Goal: Task Accomplishment & Management: Contribute content

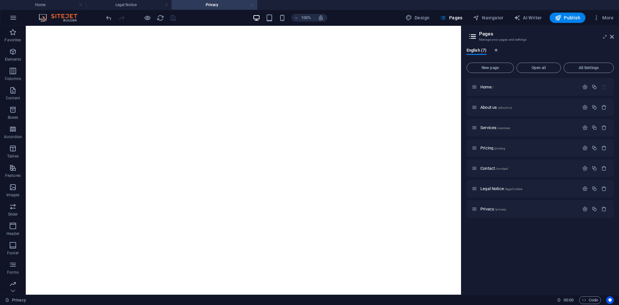
drag, startPoint x: 0, startPoint y: 0, endPoint x: 251, endPoint y: 4, distance: 250.9
click at [251, 4] on link at bounding box center [252, 5] width 4 height 6
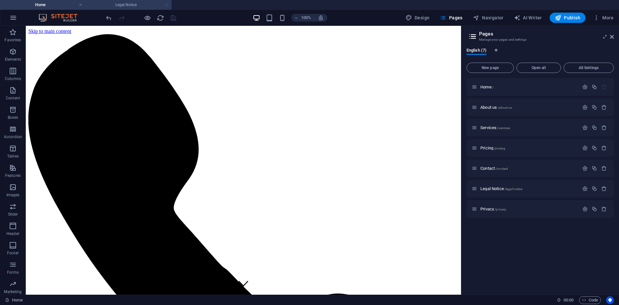
click at [167, 5] on link at bounding box center [166, 5] width 4 height 6
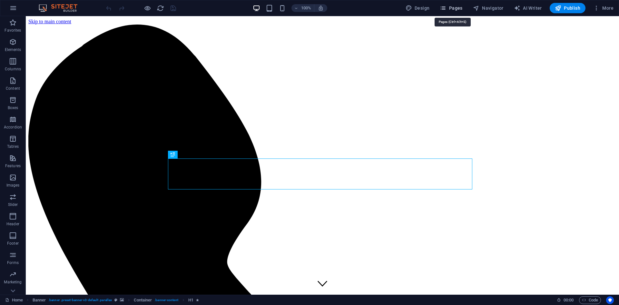
click at [453, 11] on span "Pages" at bounding box center [451, 8] width 23 height 6
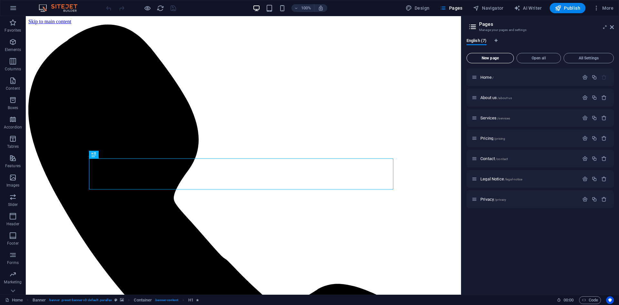
click at [502, 57] on span "New page" at bounding box center [490, 58] width 42 height 4
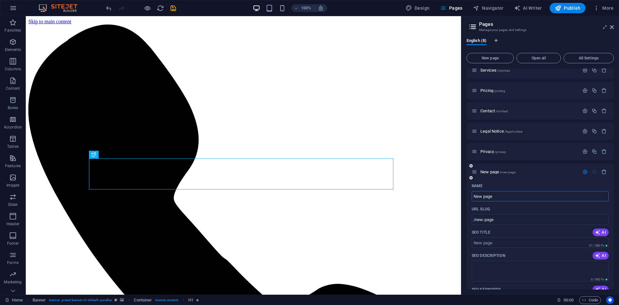
scroll to position [64, 0]
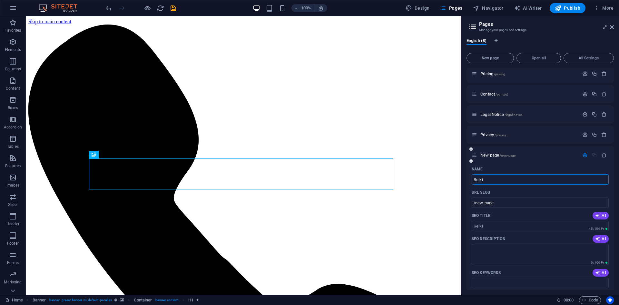
type input "Reiki"
type input "/reiki"
type input "Reiki"
click at [522, 226] on input "SEO Title" at bounding box center [540, 226] width 137 height 10
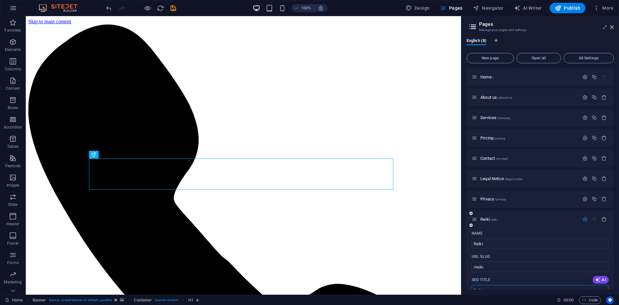
scroll to position [0, 0]
click at [555, 220] on p "[PERSON_NAME] /reiki" at bounding box center [528, 219] width 97 height 4
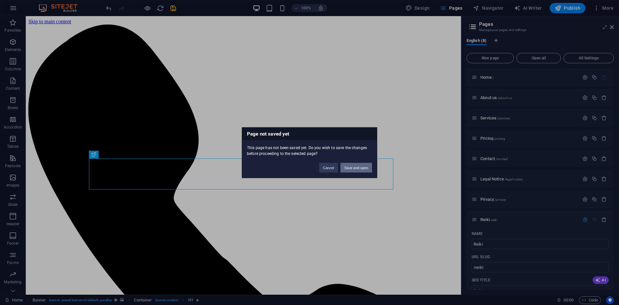
click at [361, 168] on button "Save and open" at bounding box center [356, 167] width 32 height 10
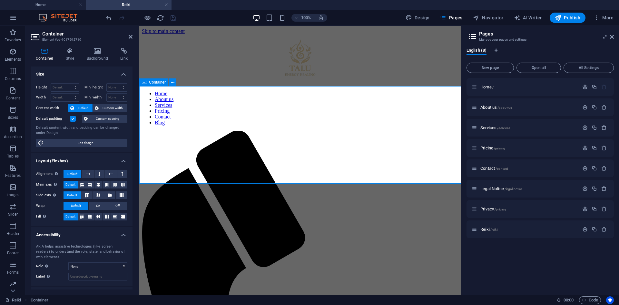
click at [129, 36] on icon at bounding box center [131, 36] width 4 height 5
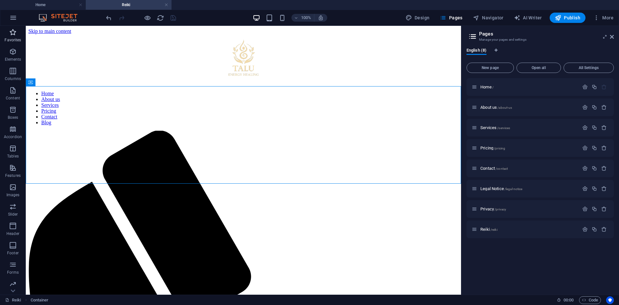
click at [11, 37] on p "Favorites" at bounding box center [13, 39] width 16 height 5
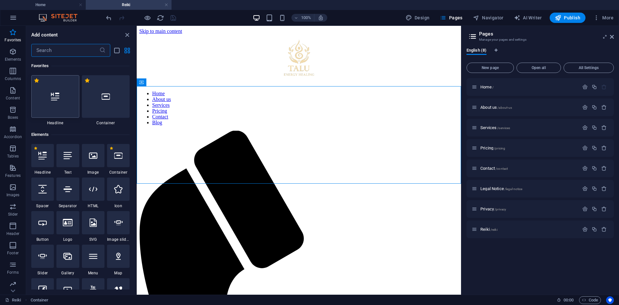
click at [67, 109] on div at bounding box center [55, 96] width 48 height 43
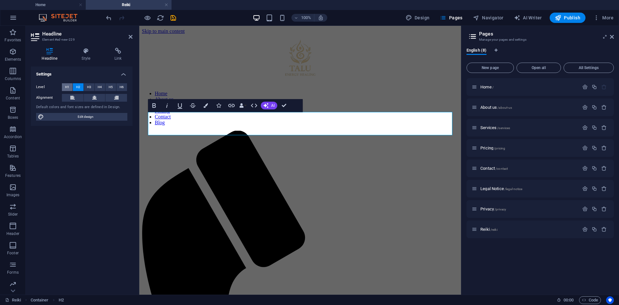
click at [68, 85] on span "H1" at bounding box center [67, 87] width 4 height 8
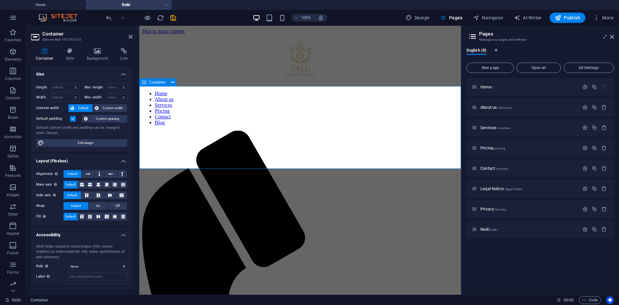
click at [171, 84] on icon at bounding box center [173, 82] width 4 height 7
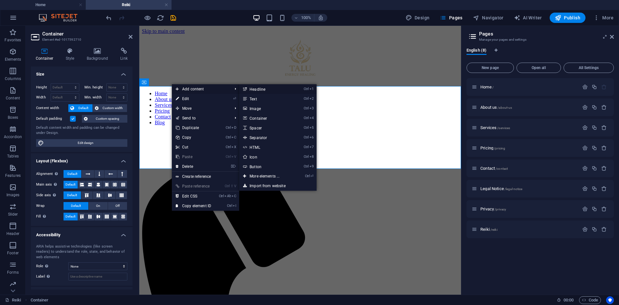
click at [254, 86] on link "Ctrl 1 Headline" at bounding box center [265, 89] width 53 height 10
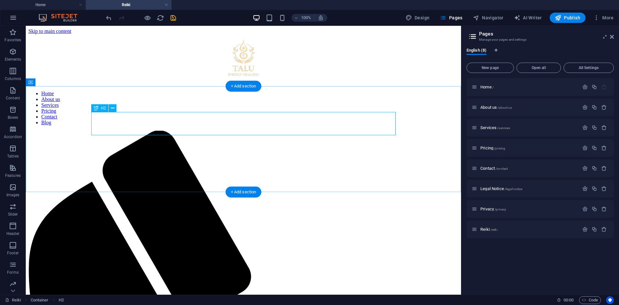
click at [111, 109] on icon at bounding box center [113, 108] width 4 height 7
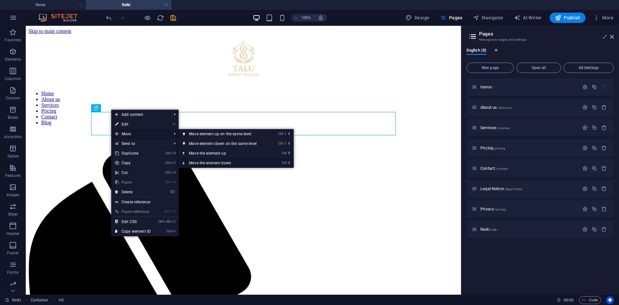
click at [213, 164] on link "Ctrl ⬇ Move the element down" at bounding box center [224, 163] width 91 height 10
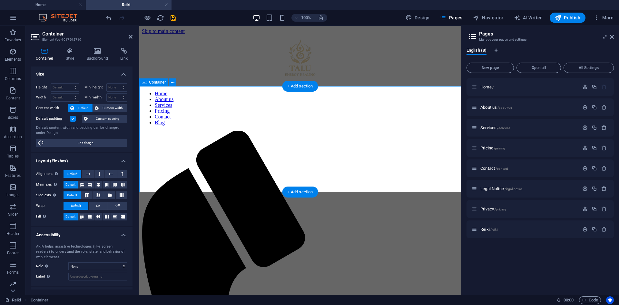
click at [173, 82] on icon at bounding box center [173, 82] width 4 height 7
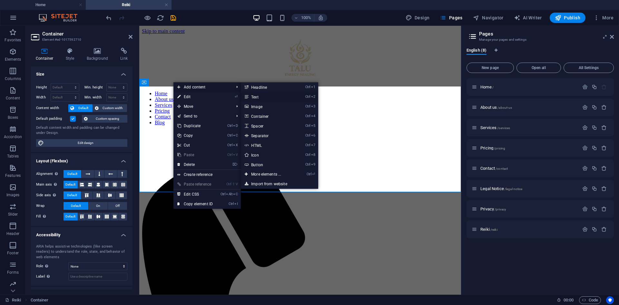
click at [255, 96] on link "Ctrl 2 Text" at bounding box center [267, 97] width 53 height 10
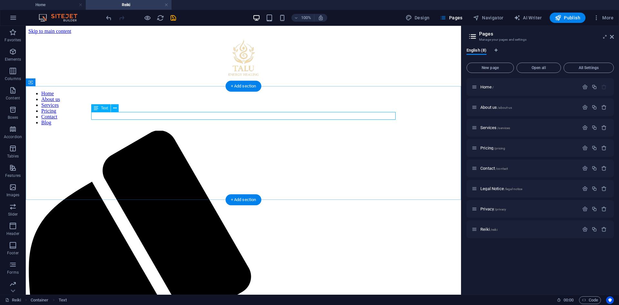
click at [114, 109] on icon at bounding box center [115, 108] width 4 height 7
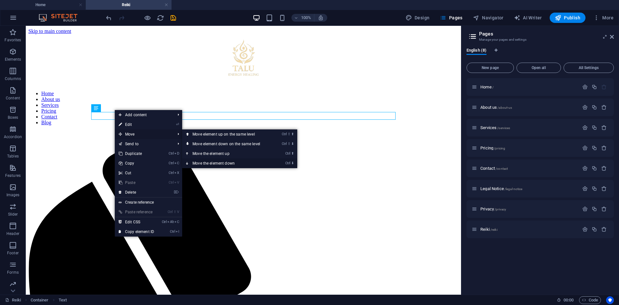
click at [213, 162] on link "Ctrl ⬇ Move the element down" at bounding box center [227, 163] width 91 height 10
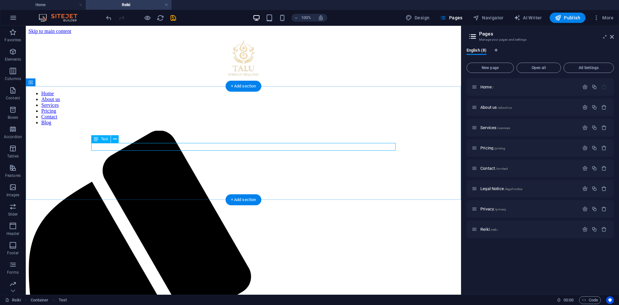
click at [115, 140] on icon at bounding box center [115, 139] width 4 height 7
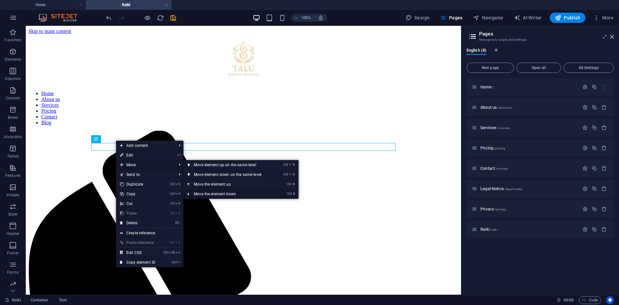
click at [215, 193] on link "Ctrl ⬇ Move the element down" at bounding box center [228, 194] width 91 height 10
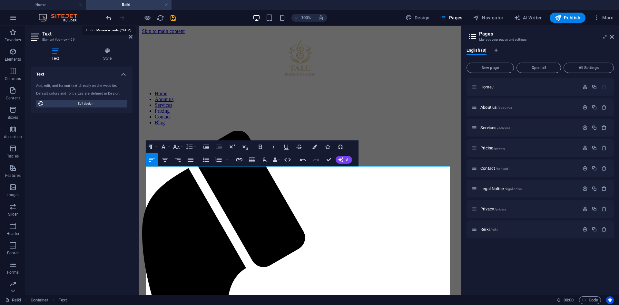
click at [106, 16] on icon "undo" at bounding box center [108, 17] width 7 height 7
click at [108, 18] on icon "undo" at bounding box center [108, 17] width 7 height 7
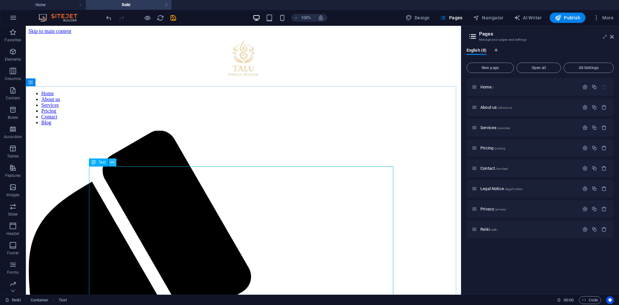
click at [112, 163] on icon at bounding box center [113, 162] width 4 height 7
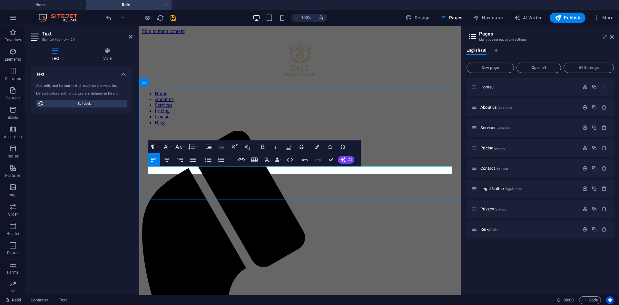
scroll to position [9215, 1]
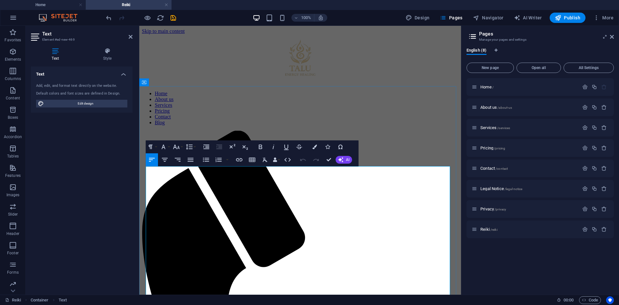
drag, startPoint x: 207, startPoint y: 187, endPoint x: 166, endPoint y: 197, distance: 42.2
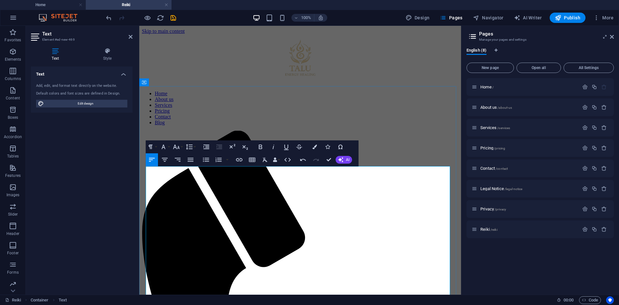
drag, startPoint x: 203, startPoint y: 183, endPoint x: 376, endPoint y: 186, distance: 173.2
drag, startPoint x: 216, startPoint y: 187, endPoint x: 187, endPoint y: 184, distance: 28.6
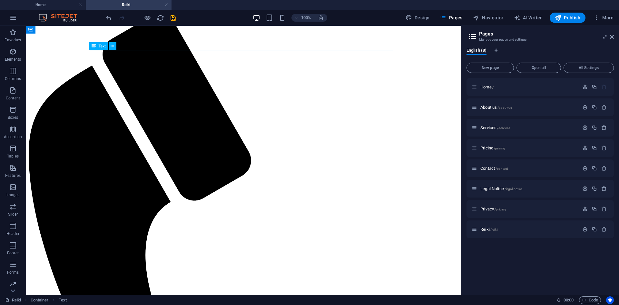
scroll to position [213, 0]
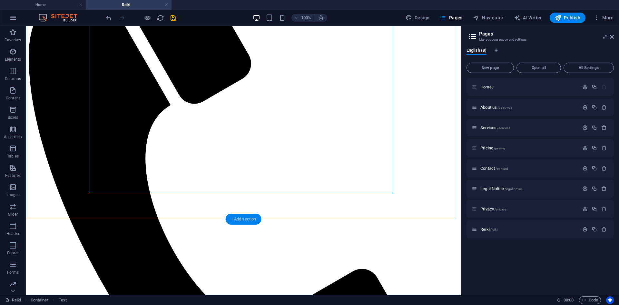
click at [243, 221] on div "+ Add section" at bounding box center [244, 218] width 36 height 11
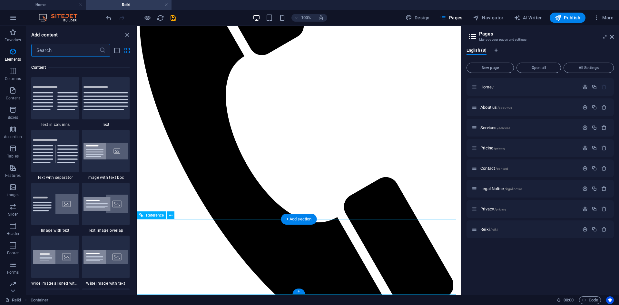
scroll to position [1128, 0]
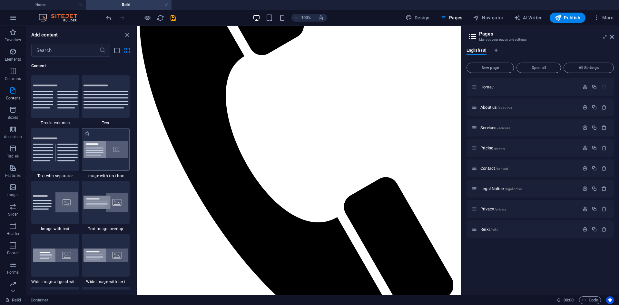
click at [91, 158] on img at bounding box center [106, 149] width 45 height 17
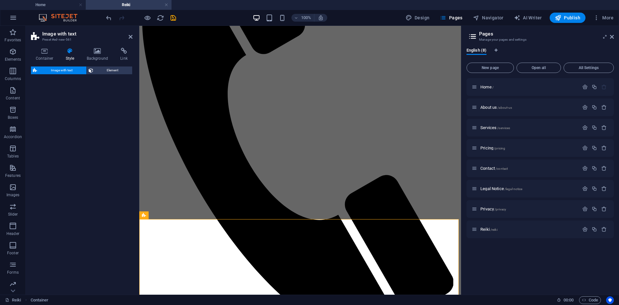
select select "rem"
select select "px"
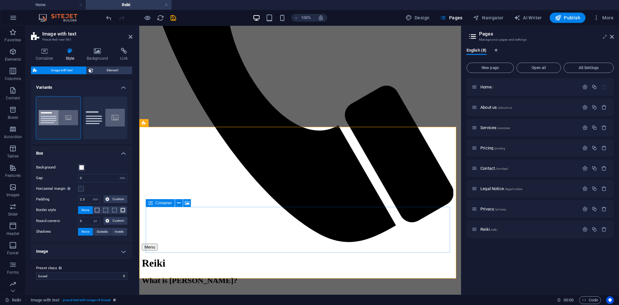
scroll to position [310, 0]
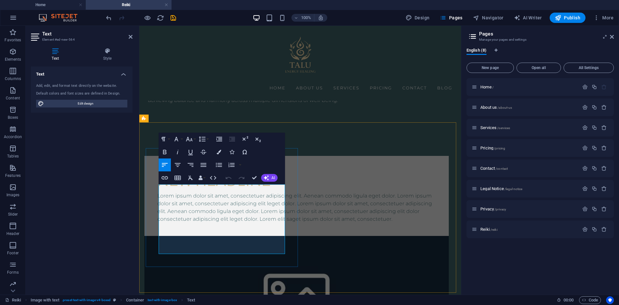
scroll to position [12813, 1]
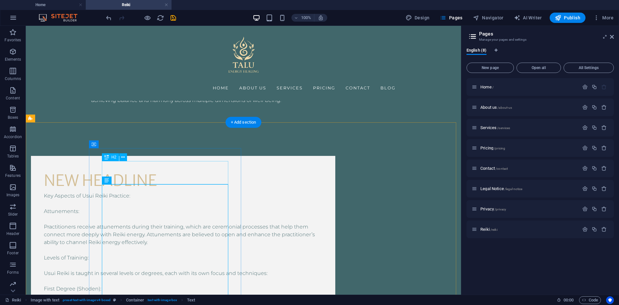
click at [183, 174] on div "New headline" at bounding box center [183, 180] width 279 height 23
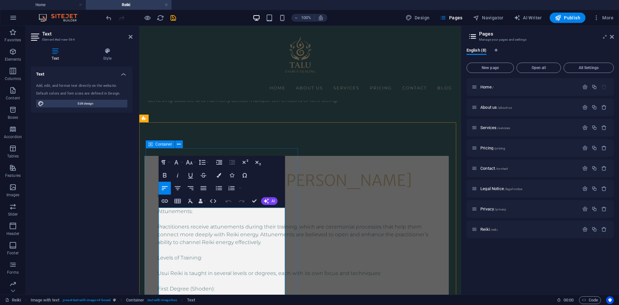
drag, startPoint x: 245, startPoint y: 213, endPoint x: 157, endPoint y: 209, distance: 88.4
click at [162, 207] on p at bounding box center [296, 204] width 279 height 8
click at [161, 215] on p "Attunements:" at bounding box center [296, 211] width 279 height 8
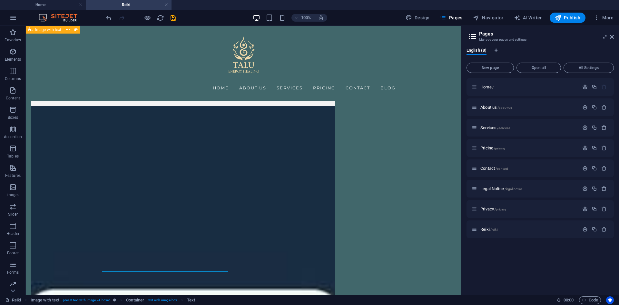
scroll to position [743, 0]
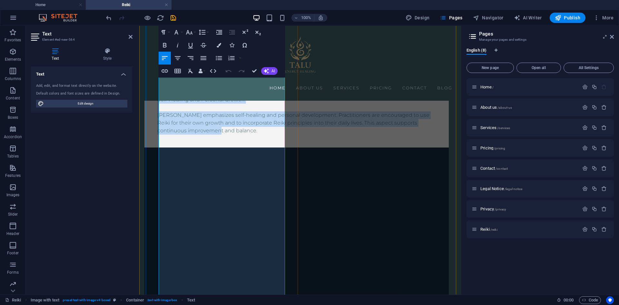
scroll to position [840, 0]
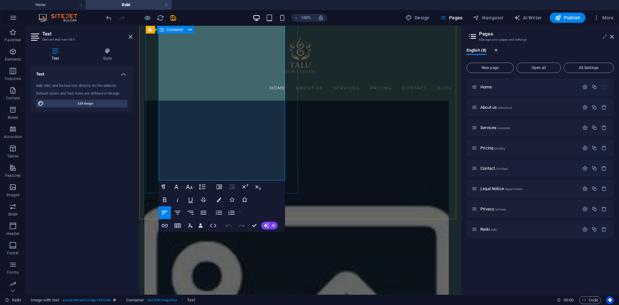
drag, startPoint x: 159, startPoint y: 153, endPoint x: 288, endPoint y: 179, distance: 131.8
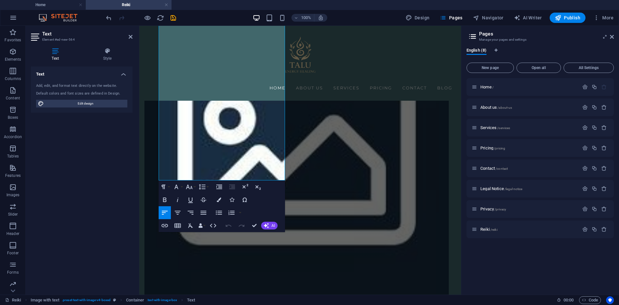
scroll to position [693, 0]
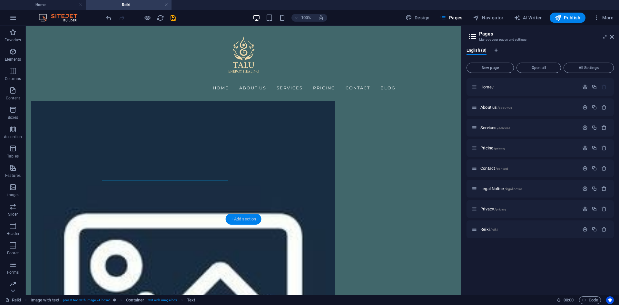
click at [249, 219] on div "+ Add section" at bounding box center [244, 218] width 36 height 11
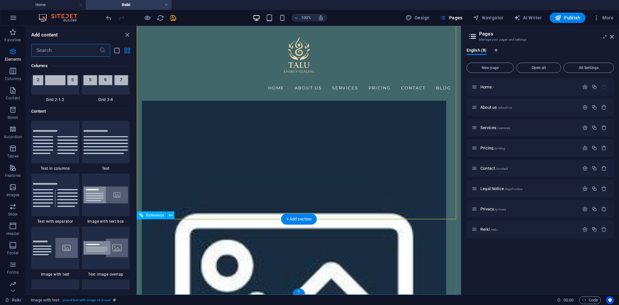
scroll to position [1128, 0]
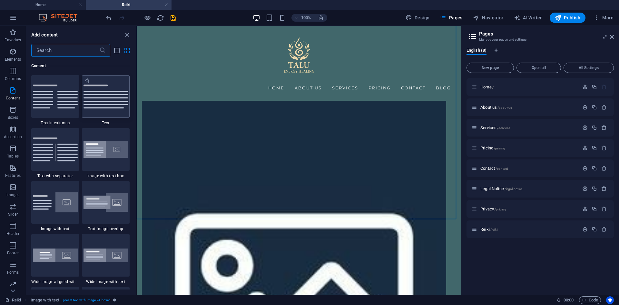
click at [100, 101] on img at bounding box center [106, 96] width 45 height 24
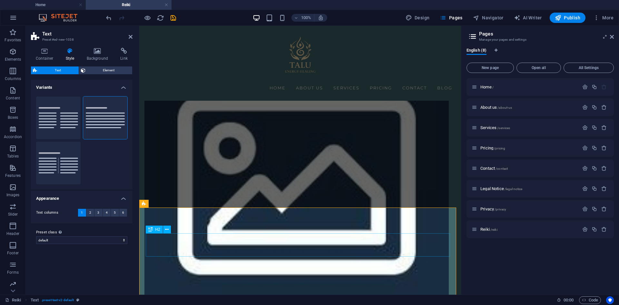
scroll to position [819, 0]
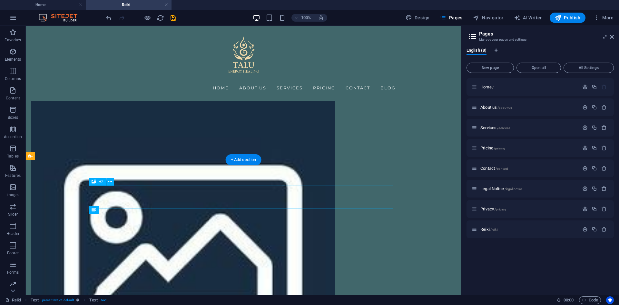
scroll to position [754, 0]
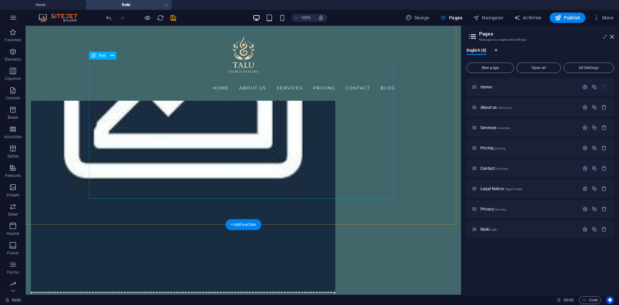
scroll to position [912, 0]
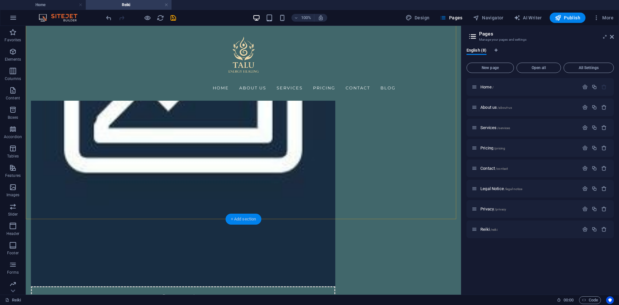
click at [244, 216] on div "+ Add section" at bounding box center [244, 218] width 36 height 11
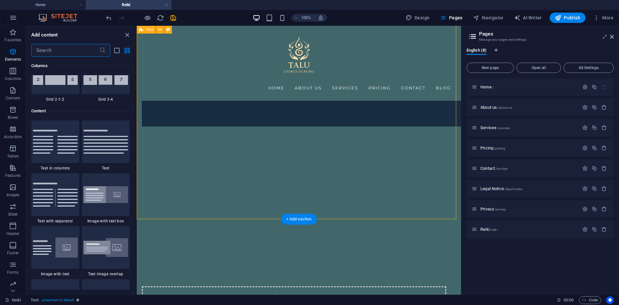
scroll to position [1128, 0]
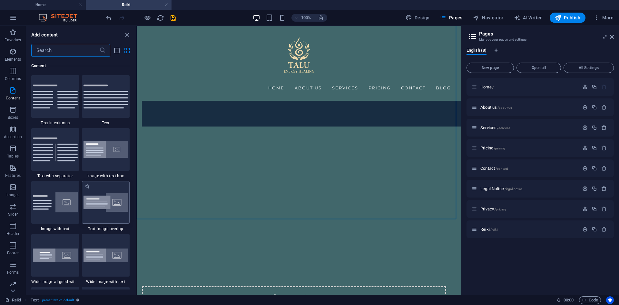
click at [105, 207] on img at bounding box center [106, 202] width 45 height 19
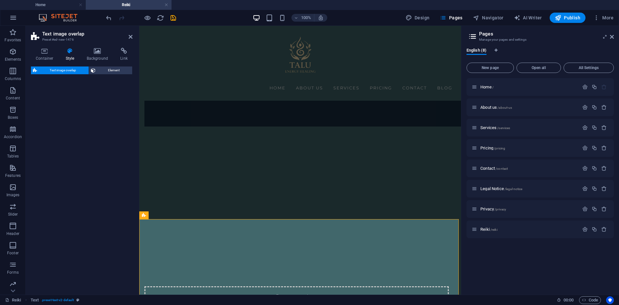
select select "rem"
select select "px"
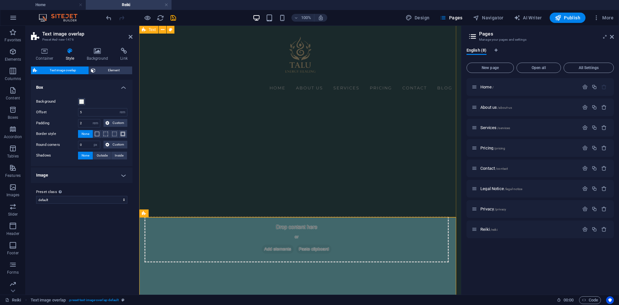
scroll to position [1008, 0]
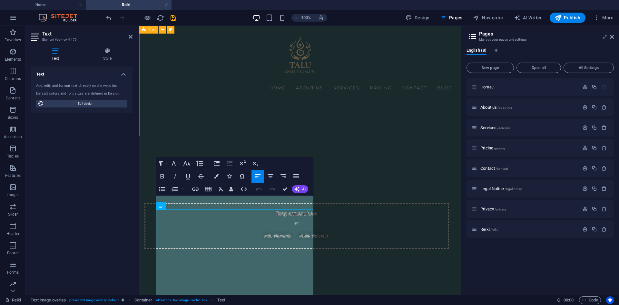
scroll to position [4809, 1]
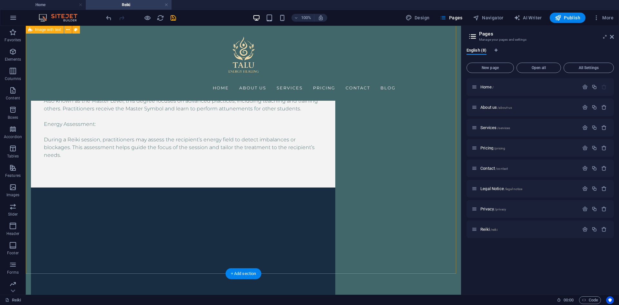
scroll to position [511, 0]
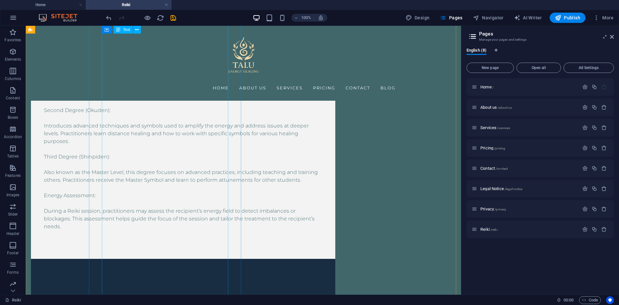
click at [209, 138] on div "Attunements: Practitioners receive attunements during their training, which are…" at bounding box center [183, 117] width 279 height 255
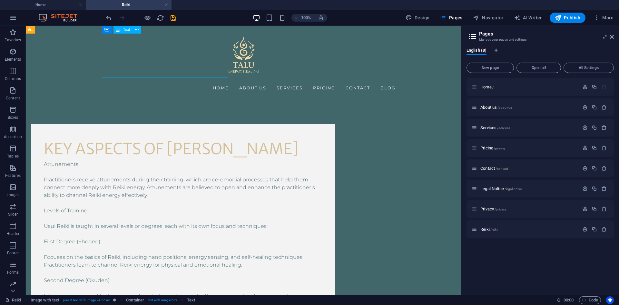
scroll to position [318, 0]
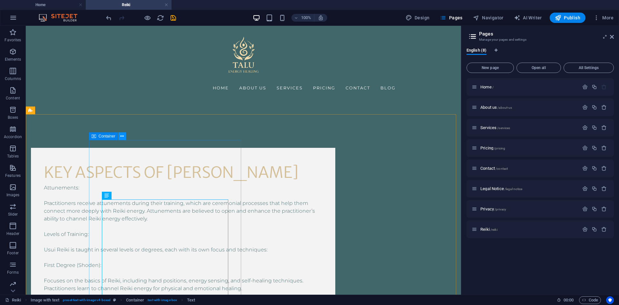
click at [121, 138] on icon at bounding box center [122, 136] width 4 height 7
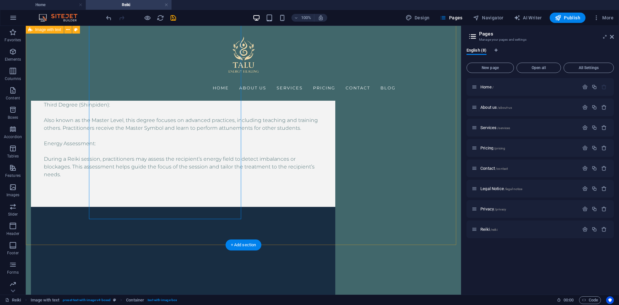
scroll to position [543, 0]
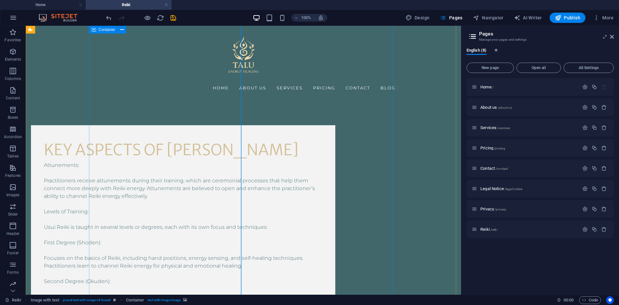
scroll to position [318, 0]
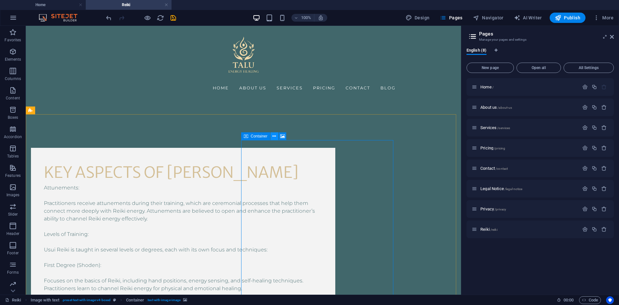
click at [273, 136] on icon at bounding box center [274, 136] width 4 height 7
click at [11, 18] on icon "button" at bounding box center [13, 18] width 8 height 8
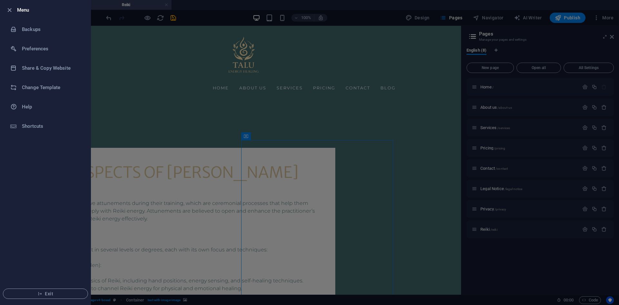
click at [152, 111] on div at bounding box center [309, 152] width 619 height 305
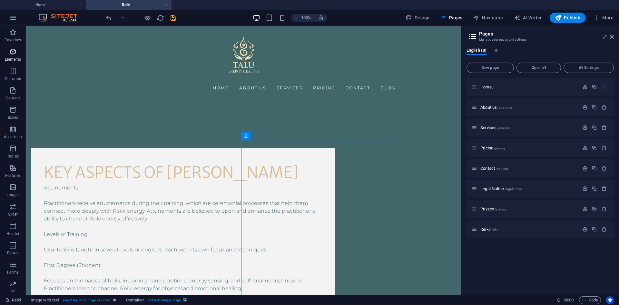
click at [11, 51] on icon "button" at bounding box center [13, 52] width 8 height 8
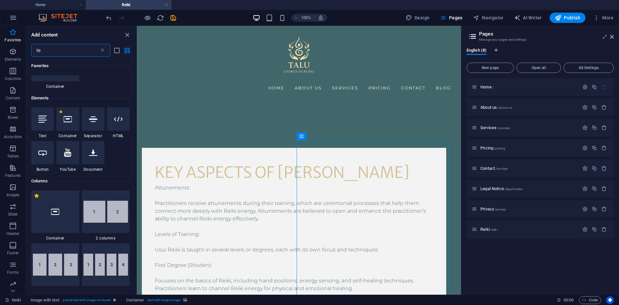
scroll to position [0, 0]
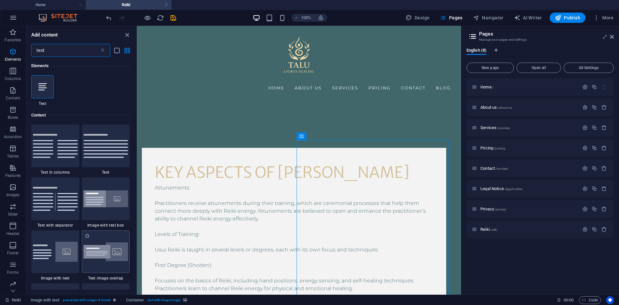
type input "text"
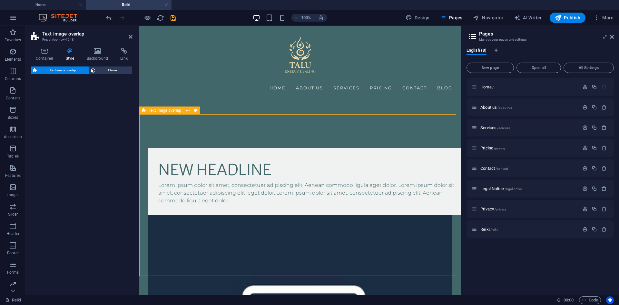
select select "rem"
select select "px"
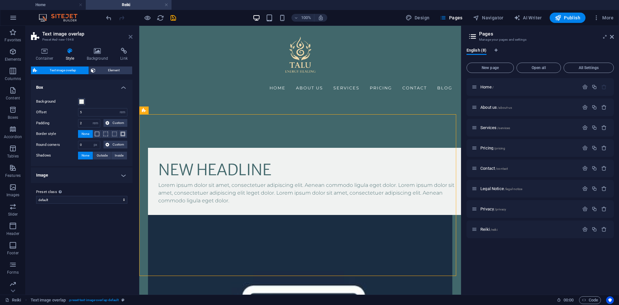
click at [129, 37] on icon at bounding box center [131, 36] width 4 height 5
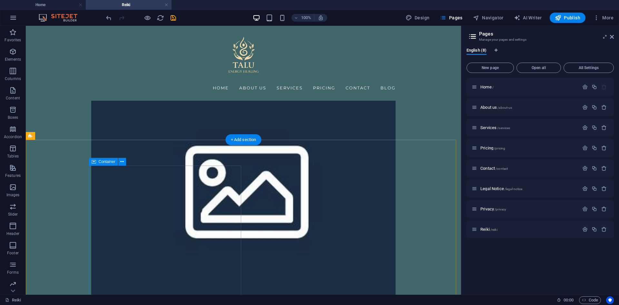
scroll to position [447, 0]
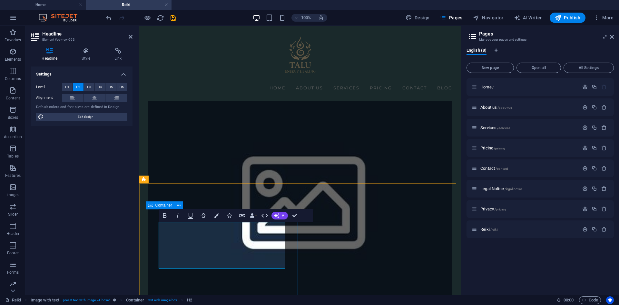
scroll to position [253, 0]
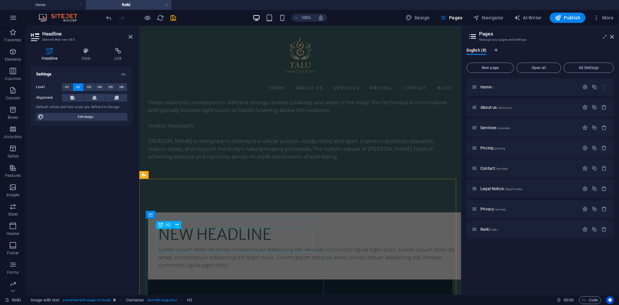
click at [229, 236] on div "New headline" at bounding box center [313, 233] width 310 height 23
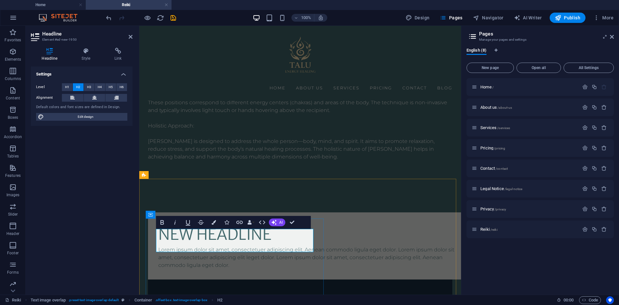
click at [229, 236] on h2 "New headline" at bounding box center [313, 233] width 310 height 23
click at [267, 238] on h2 "New headline" at bounding box center [313, 233] width 310 height 23
drag, startPoint x: 269, startPoint y: 238, endPoint x: 159, endPoint y: 239, distance: 109.9
click at [159, 239] on h2 "New headline" at bounding box center [313, 233] width 310 height 23
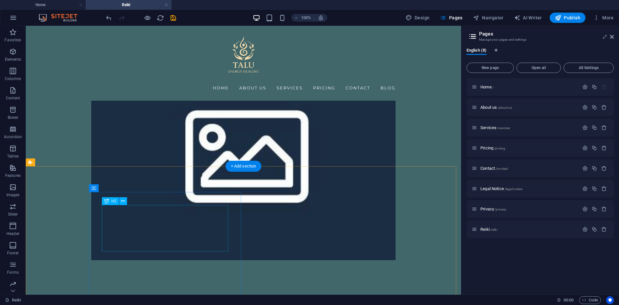
scroll to position [494, 0]
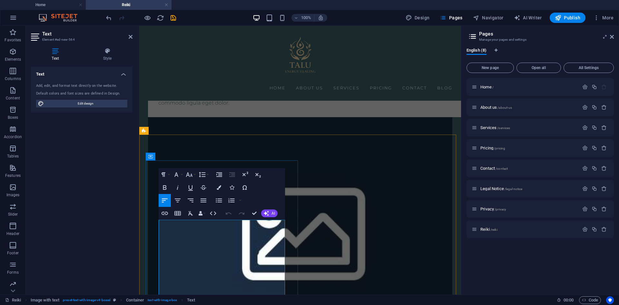
scroll to position [333, 0]
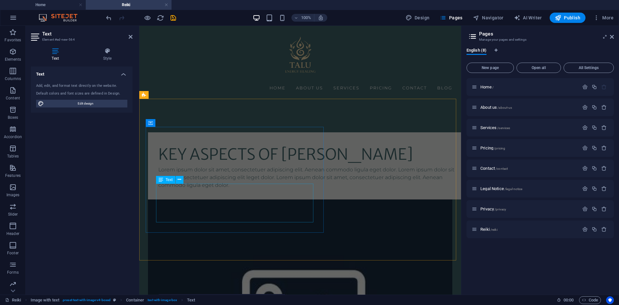
click at [205, 189] on div "Lorem ipsum dolor sit amet, consectetuer adipiscing elit. Aenean commodo ligula…" at bounding box center [313, 177] width 310 height 23
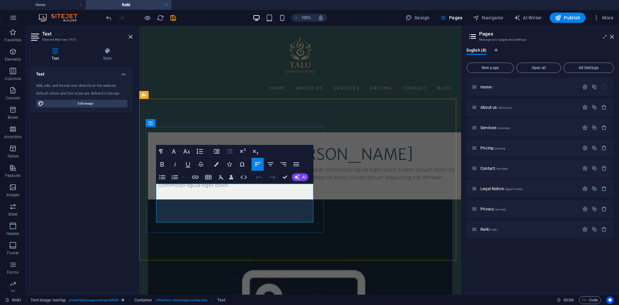
click at [205, 189] on p "Lorem ipsum dolor sit amet, consectetuer adipiscing elit. Aenean commodo ligula…" at bounding box center [313, 177] width 310 height 23
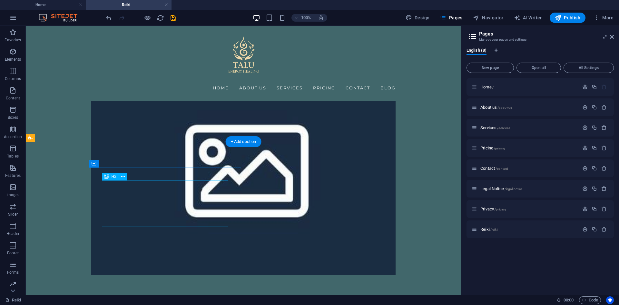
scroll to position [685, 0]
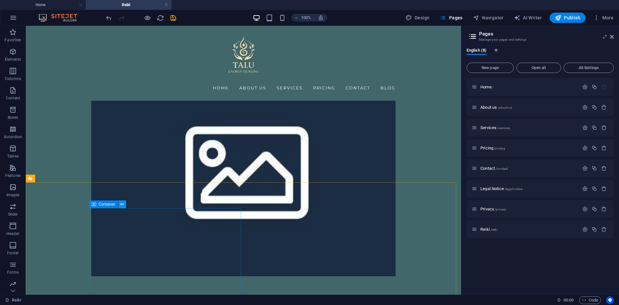
click at [123, 204] on icon at bounding box center [122, 204] width 4 height 7
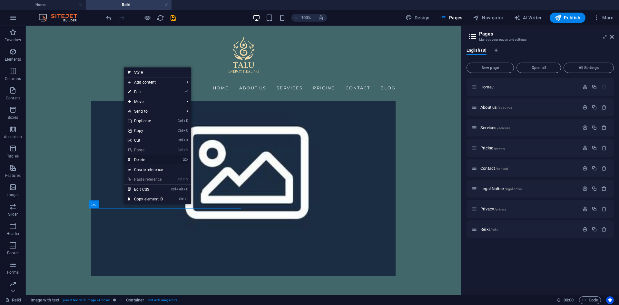
click at [142, 158] on link "⌦ Delete" at bounding box center [145, 160] width 43 height 10
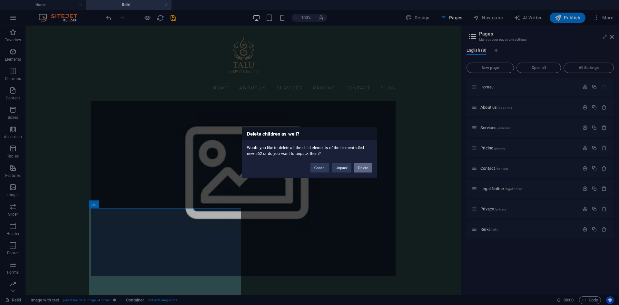
click at [367, 166] on button "Delete" at bounding box center [363, 167] width 18 height 10
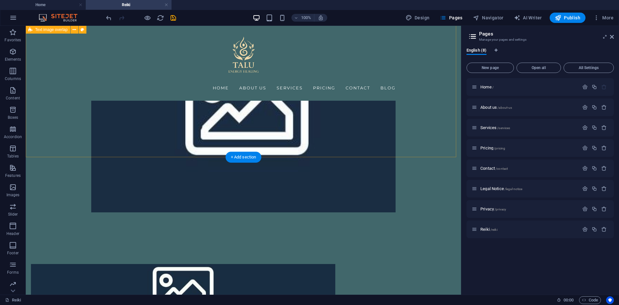
scroll to position [750, 0]
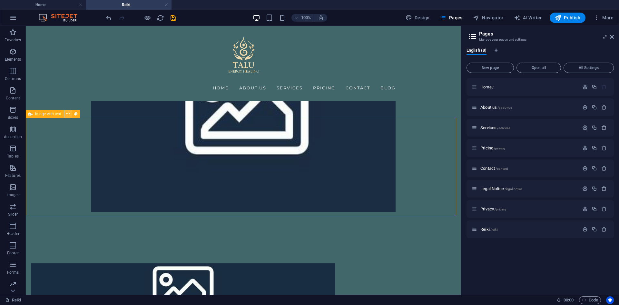
click at [68, 114] on icon at bounding box center [68, 114] width 4 height 7
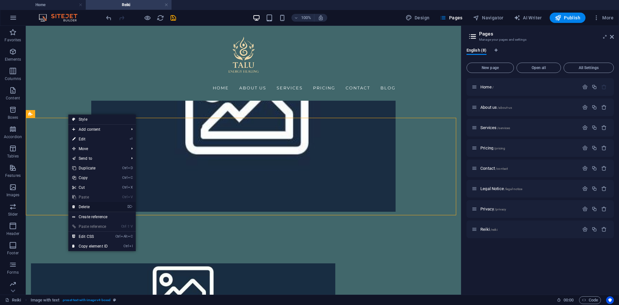
click at [100, 206] on link "⌦ Delete" at bounding box center [89, 207] width 43 height 10
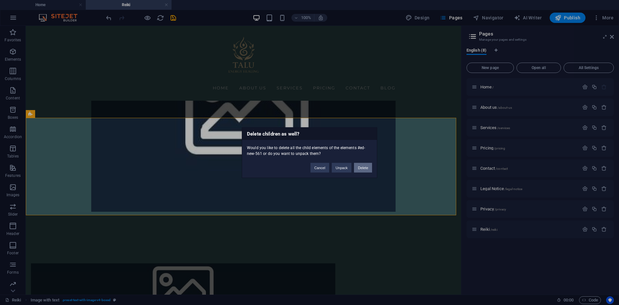
click at [365, 169] on button "Delete" at bounding box center [363, 167] width 18 height 10
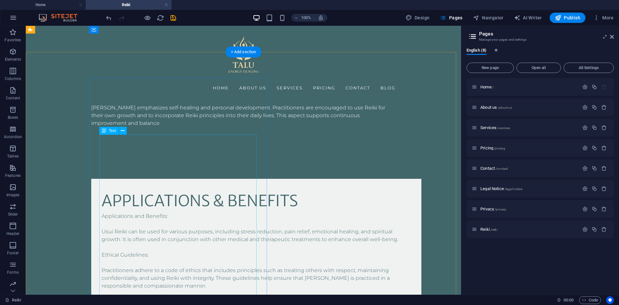
scroll to position [1032, 0]
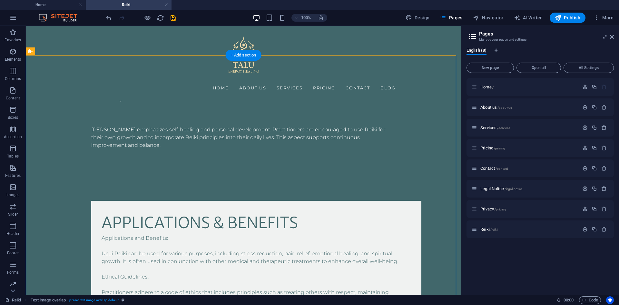
drag, startPoint x: 323, startPoint y: 189, endPoint x: 71, endPoint y: 180, distance: 251.6
click at [222, 211] on div "applications & benefits" at bounding box center [257, 222] width 310 height 23
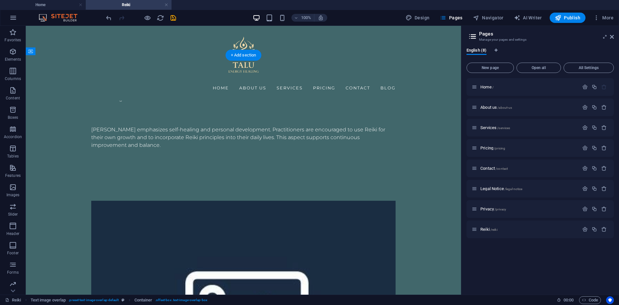
drag, startPoint x: 263, startPoint y: 148, endPoint x: 331, endPoint y: 151, distance: 68.1
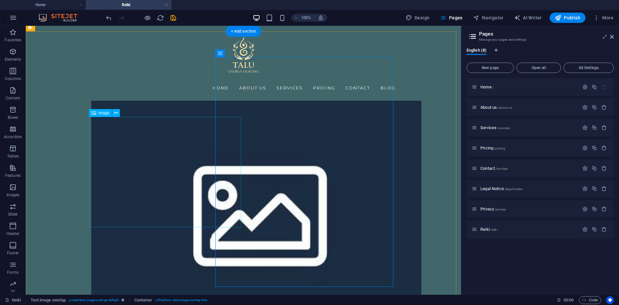
scroll to position [1149, 0]
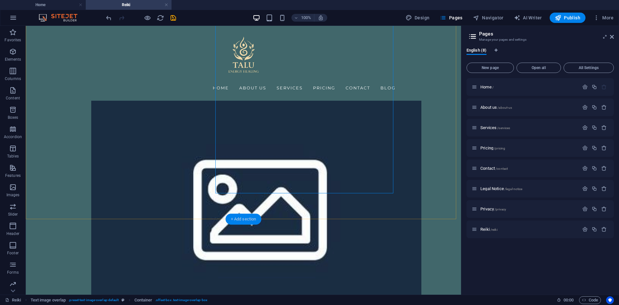
click at [256, 217] on div "+ Add section" at bounding box center [244, 218] width 36 height 11
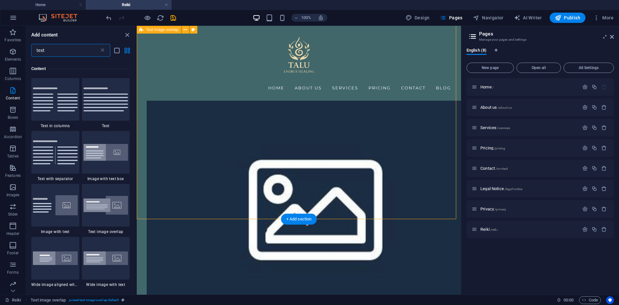
scroll to position [49, 0]
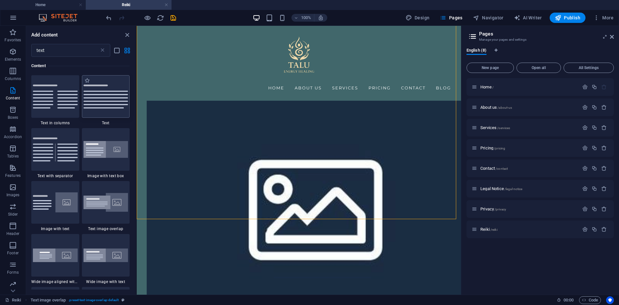
click at [106, 103] on img at bounding box center [106, 96] width 45 height 24
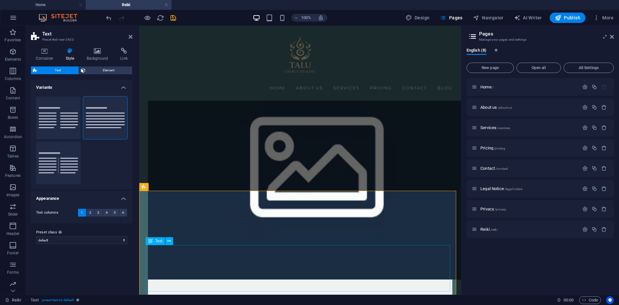
scroll to position [1275, 0]
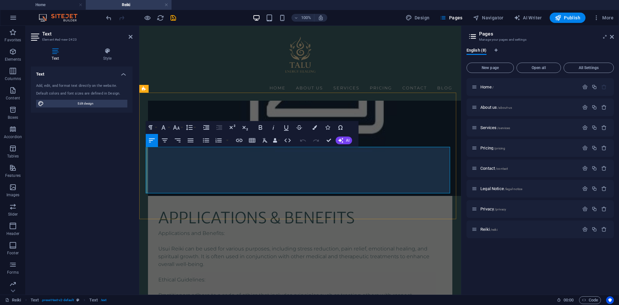
scroll to position [1270, 0]
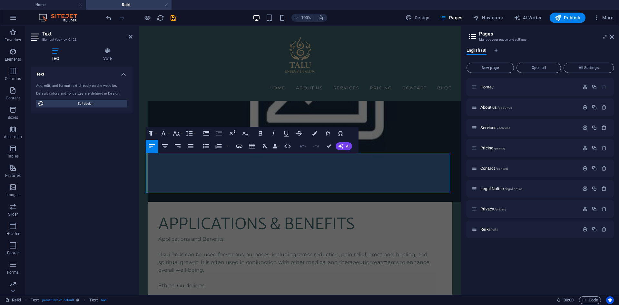
click at [303, 148] on icon "button" at bounding box center [303, 146] width 8 height 8
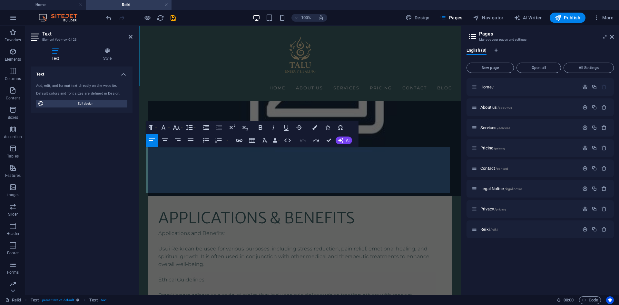
scroll to position [2880, 1]
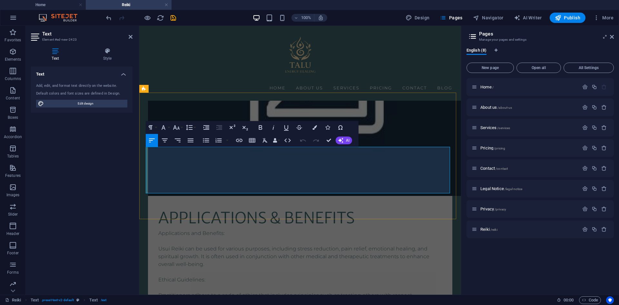
drag, startPoint x: 179, startPoint y: 150, endPoint x: 145, endPoint y: 147, distance: 33.3
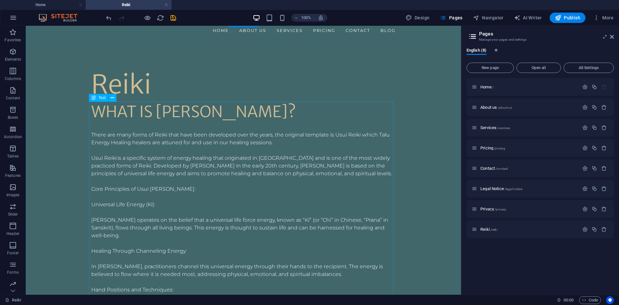
scroll to position [64, 0]
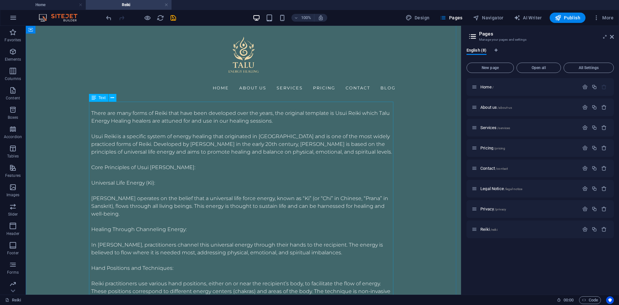
click at [140, 169] on div "There are many forms of Reiki that have been developed over the years, the orig…" at bounding box center [243, 226] width 304 height 248
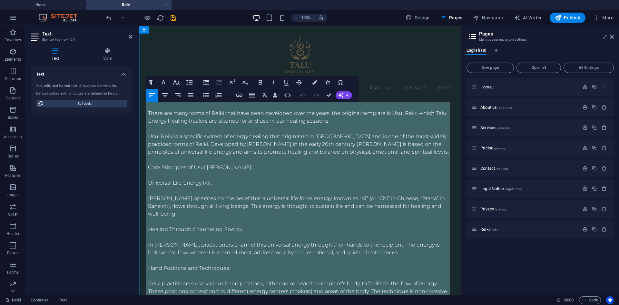
click at [203, 164] on p "Core Principles of Usui [PERSON_NAME]:" at bounding box center [300, 167] width 304 height 8
drag, startPoint x: 221, startPoint y: 168, endPoint x: 145, endPoint y: 168, distance: 76.1
click at [148, 168] on p "Core Principles of Usui [PERSON_NAME]:" at bounding box center [300, 167] width 304 height 8
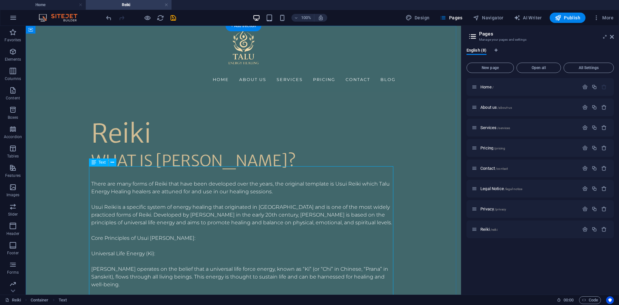
scroll to position [0, 0]
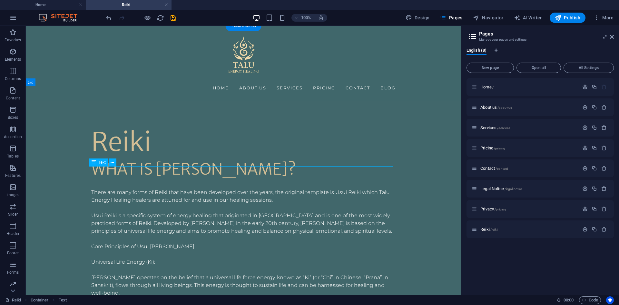
click at [237, 181] on div "There are many forms of Reiki that have been developed over the years, the orig…" at bounding box center [243, 305] width 304 height 248
click at [112, 181] on div "There are many forms of Reiki that have been developed over the years, the orig…" at bounding box center [243, 305] width 304 height 248
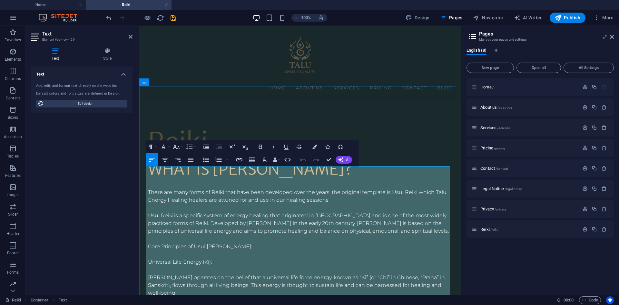
click at [148, 188] on p "There are many forms of Reiki that have been developed over the years, the orig…" at bounding box center [300, 195] width 304 height 15
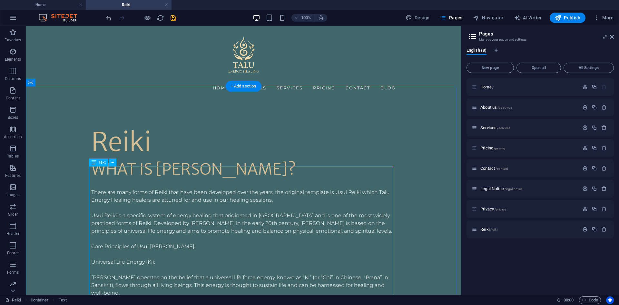
click at [124, 181] on div "There are many forms of Reiki that have been developed over the years, the orig…" at bounding box center [243, 305] width 304 height 248
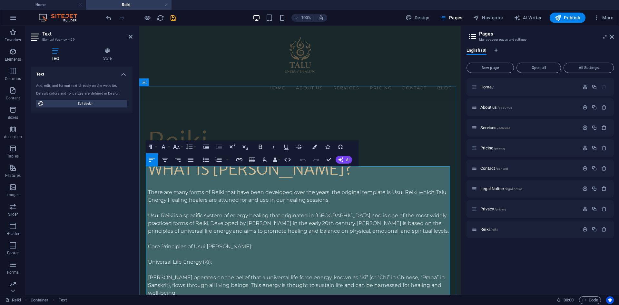
click at [148, 188] on p "There are many forms of Reiki that have been developed over the years, the orig…" at bounding box center [300, 195] width 304 height 15
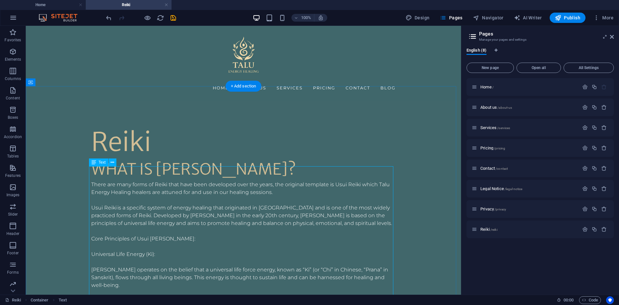
click at [230, 181] on div "There are many forms of Reiki that have been developed over the years, the orig…" at bounding box center [243, 301] width 304 height 240
